Goal: Find specific page/section: Find specific page/section

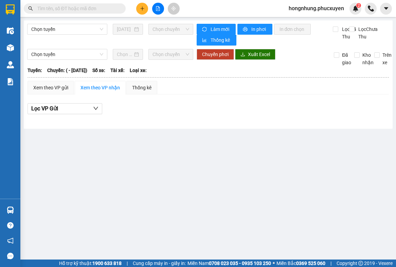
type input "[DATE]"
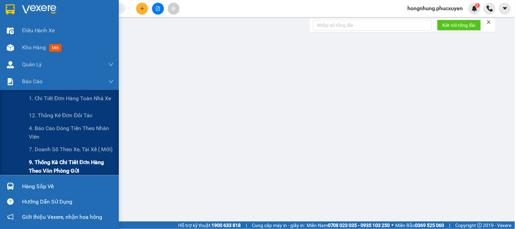
click at [42, 162] on span "9. Thống kê chi tiết đơn hàng theo văn phòng gửi" at bounding box center [71, 166] width 85 height 17
